Goal: Navigation & Orientation: Go to known website

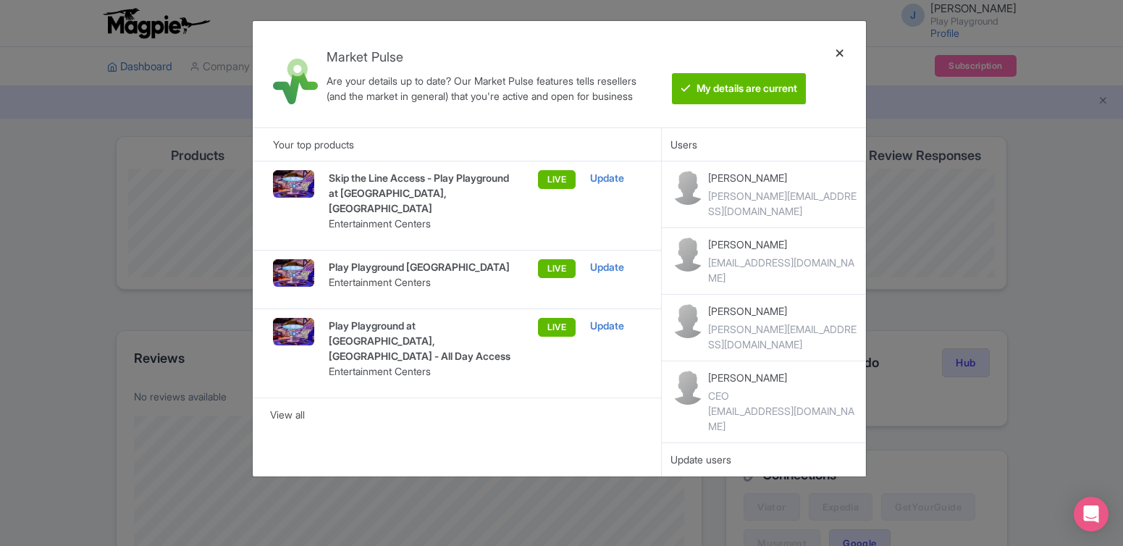
click at [844, 52] on div at bounding box center [839, 74] width 35 height 83
